Goal: Ask a question: Seek information or help from site administrators or community

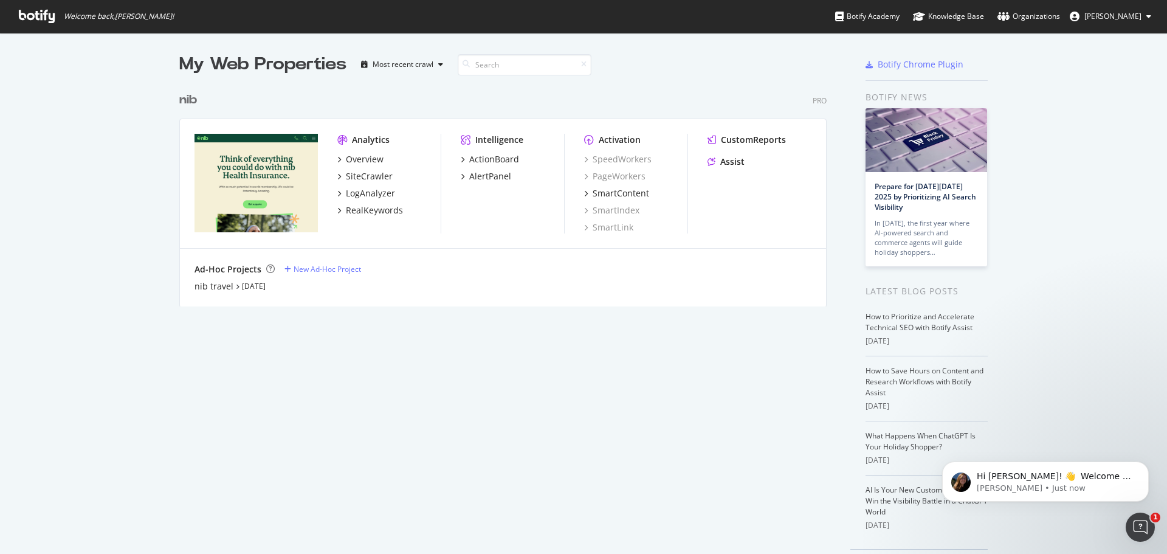
click at [1112, 22] on button "[PERSON_NAME]" at bounding box center [1110, 16] width 101 height 19
click at [1011, 231] on div "My Web Properties Most recent crawl nib Pro Analytics Overview SiteCrawler LogA…" at bounding box center [583, 314] width 1167 height 562
click at [273, 154] on img "grid" at bounding box center [255, 183] width 123 height 98
click at [362, 174] on div "SiteCrawler" at bounding box center [369, 176] width 47 height 12
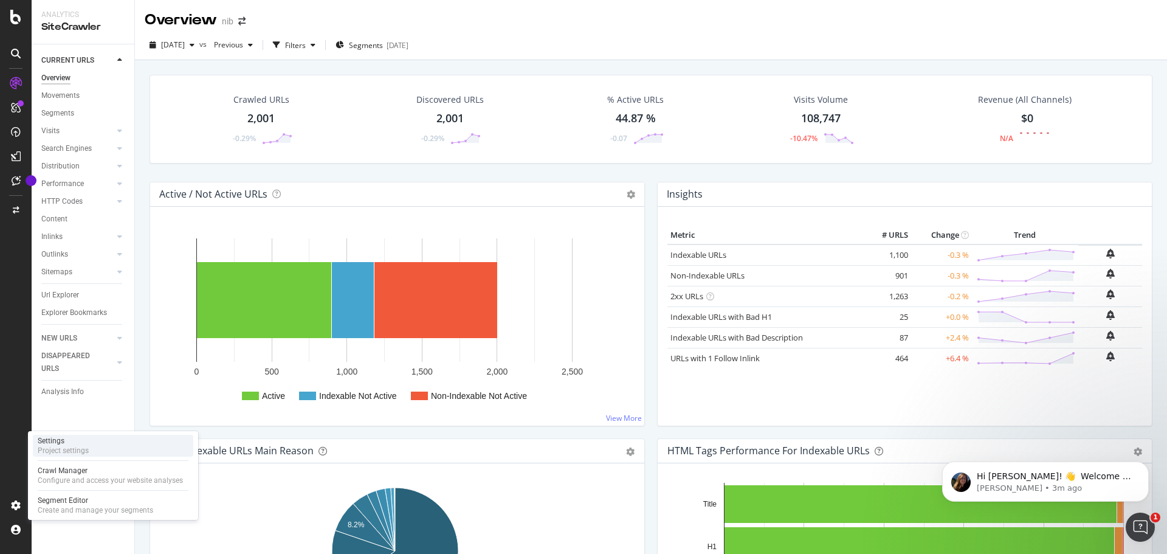
click at [98, 440] on div "Settings Project settings" at bounding box center [113, 446] width 160 height 22
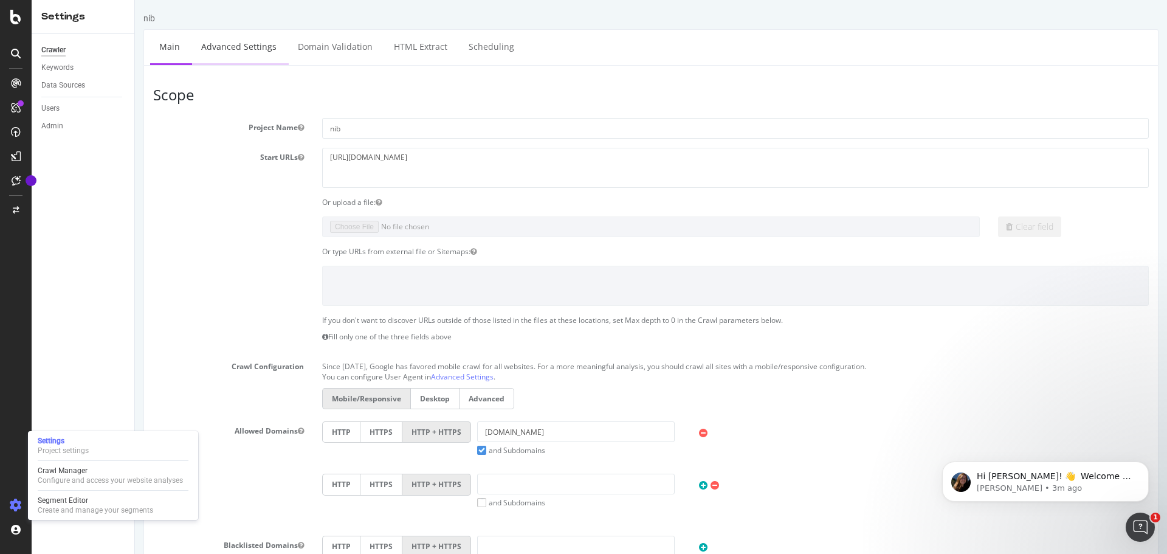
click at [224, 42] on link "Advanced Settings" at bounding box center [239, 46] width 94 height 33
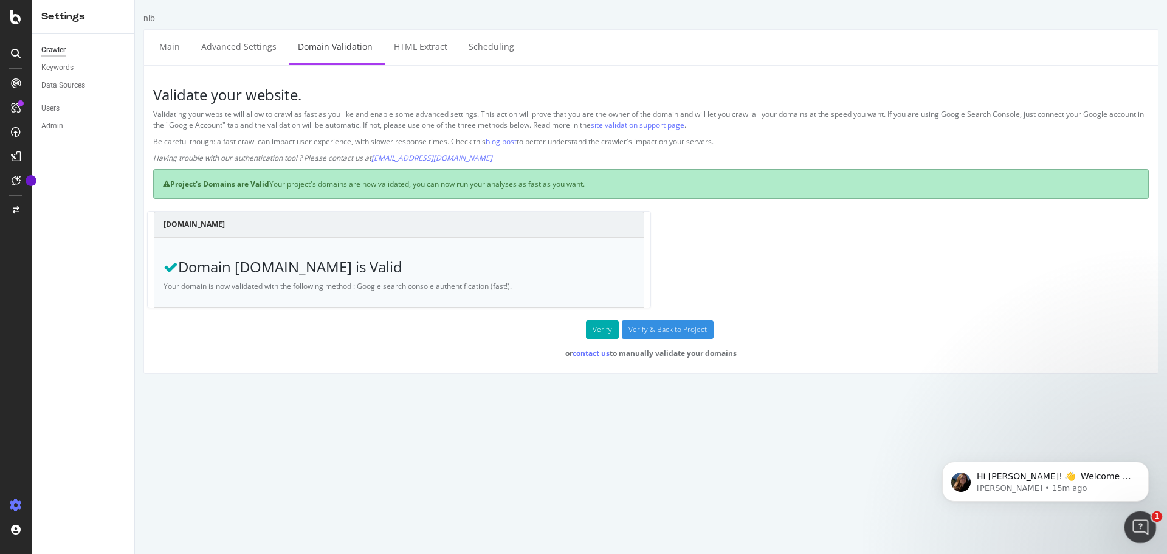
click at [1124, 527] on div "Open Intercom Messenger" at bounding box center [1138, 525] width 40 height 40
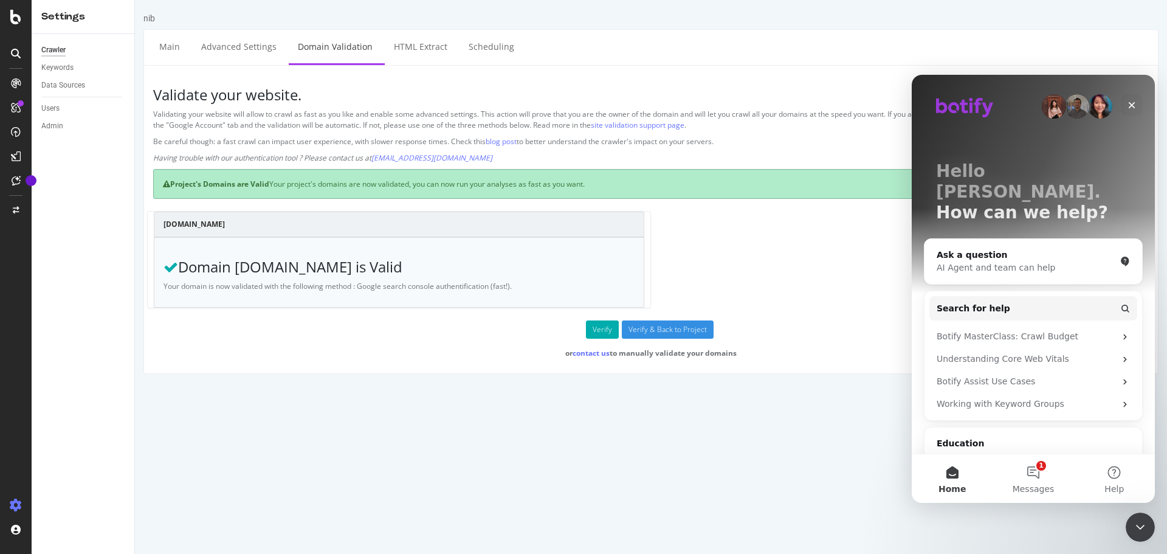
scroll to position [31, 0]
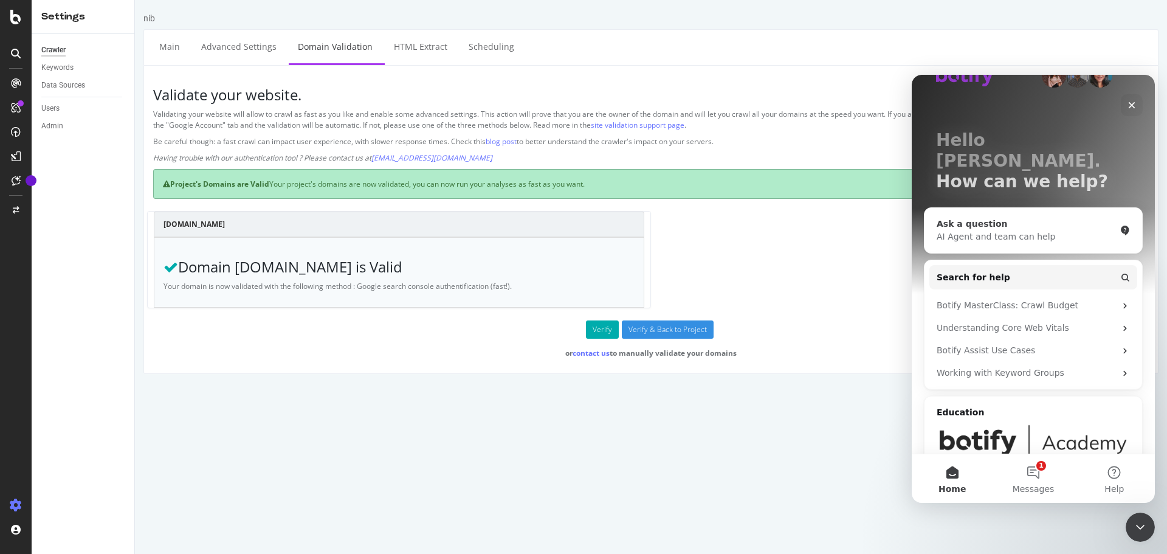
drag, startPoint x: 1016, startPoint y: 214, endPoint x: 1772, endPoint y: 593, distance: 845.4
click at [1016, 230] on div "AI Agent and team can help" at bounding box center [1026, 236] width 179 height 13
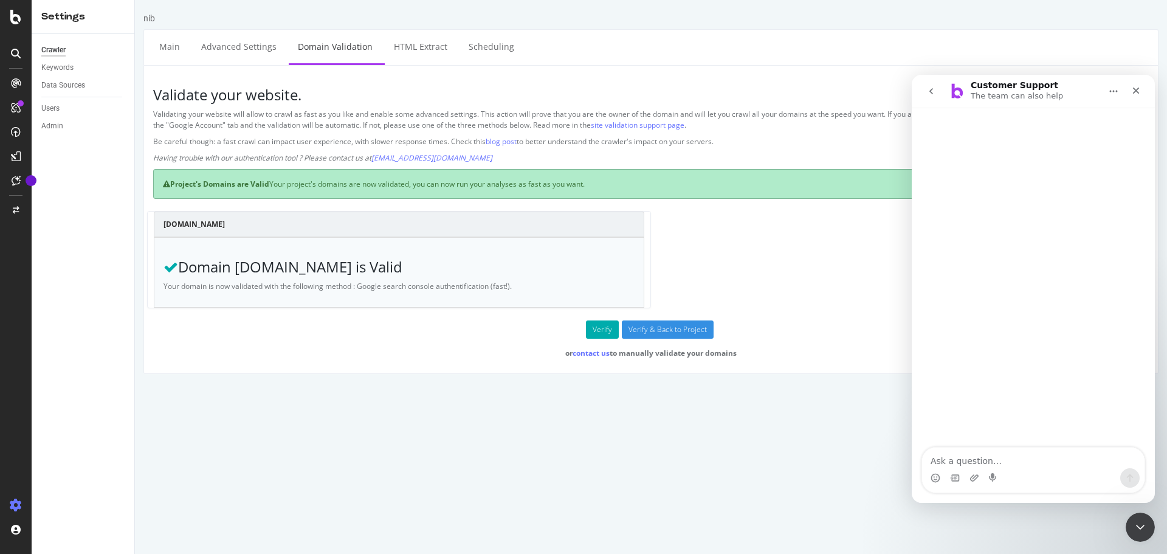
click at [1021, 458] on textarea "Ask a question…" at bounding box center [1033, 457] width 222 height 21
type textarea "How do I get an api key to work with Looker Studio?"
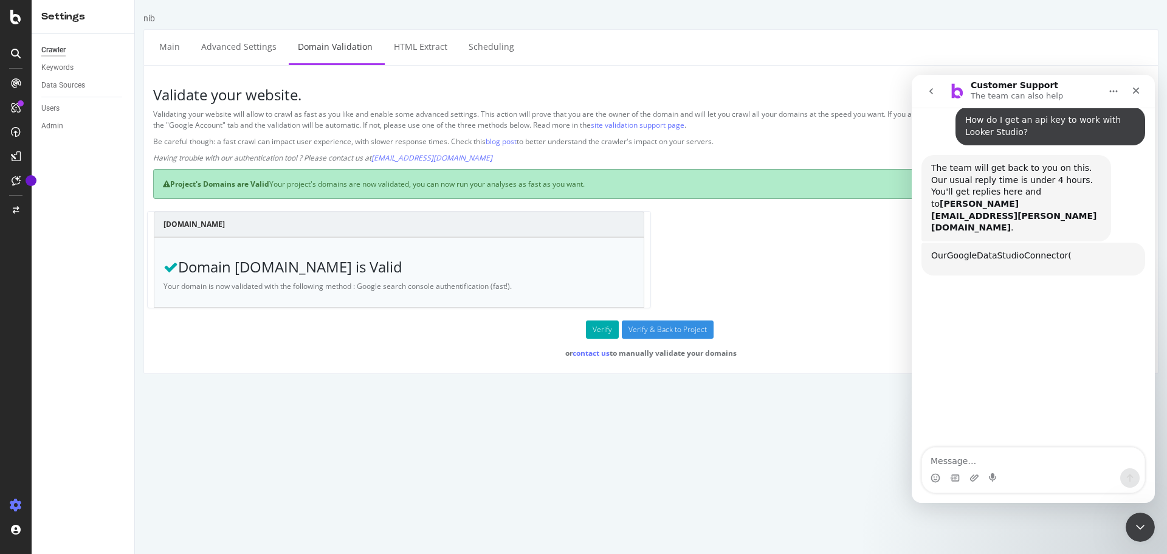
scroll to position [171, 0]
